Goal: Register for event/course

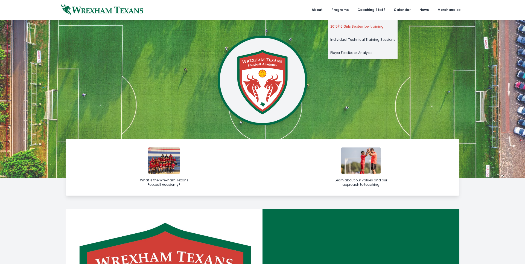
click at [356, 25] on link "2015/16 Girls September training" at bounding box center [363, 26] width 70 height 13
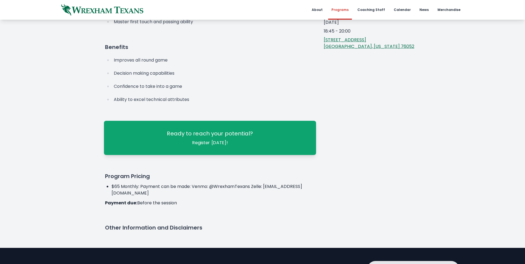
click at [245, 135] on span "Ready to reach your potential?" at bounding box center [210, 133] width 86 height 8
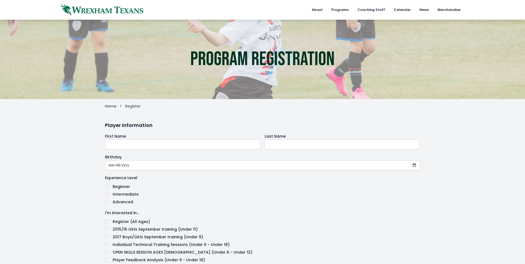
click at [241, 134] on label "First Name" at bounding box center [182, 136] width 155 height 7
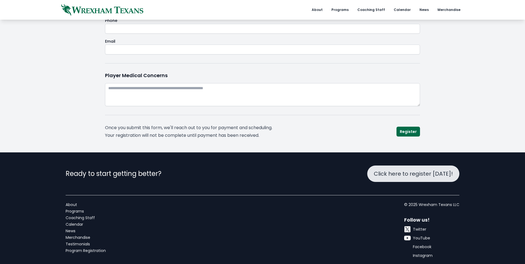
scroll to position [345, 0]
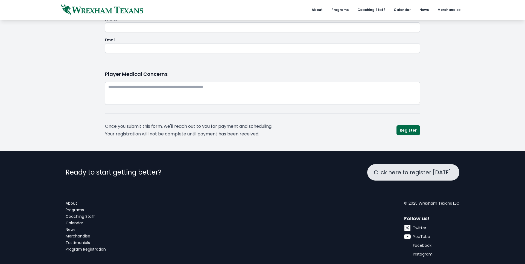
click at [100, 246] on ul "About Programs Coaching Staff Calendar News Merchandise Testimonials Program Re…" at bounding box center [86, 229] width 40 height 57
click at [100, 250] on link "Program Registration" at bounding box center [86, 249] width 40 height 5
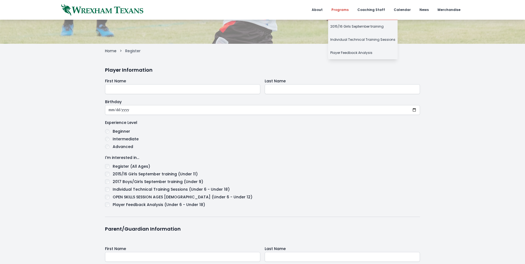
scroll to position [57, 0]
